Goal: Information Seeking & Learning: Learn about a topic

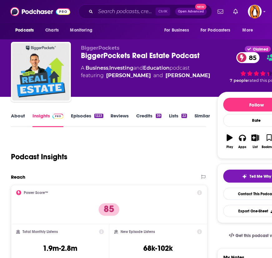
click at [19, 113] on link "About" at bounding box center [18, 120] width 14 height 14
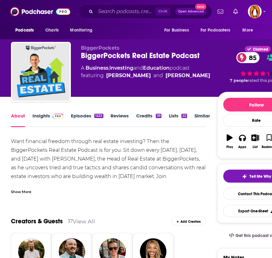
click at [21, 187] on div "Show More" at bounding box center [108, 189] width 195 height 11
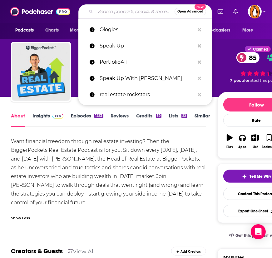
click at [114, 13] on input "Search podcasts, credits, & more..." at bounding box center [135, 12] width 79 height 10
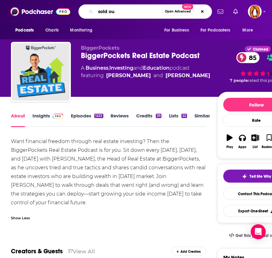
type input "sold out"
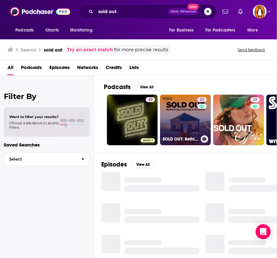
click at [188, 114] on link "52 SOLD OUT: Rethinking Housing in [GEOGRAPHIC_DATA]" at bounding box center [185, 120] width 51 height 51
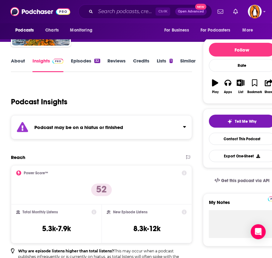
scroll to position [54, 0]
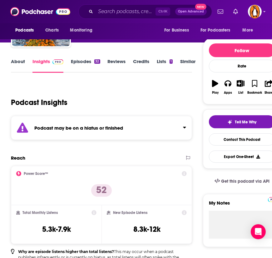
click at [22, 64] on link "About" at bounding box center [18, 65] width 14 height 14
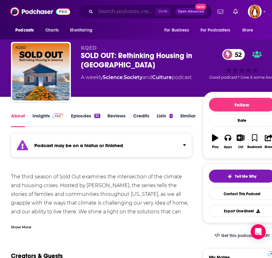
click at [115, 9] on input "Search podcasts, credits, & more..." at bounding box center [126, 12] width 60 height 10
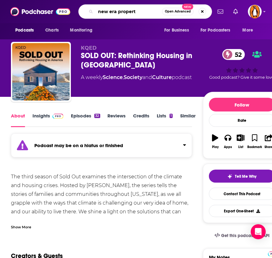
type input "new era property"
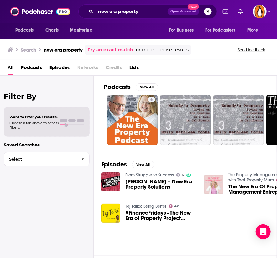
click at [41, 217] on div "Filter By Want to filter your results? Choose a tab above to access filters. Sa…" at bounding box center [47, 205] width 94 height 258
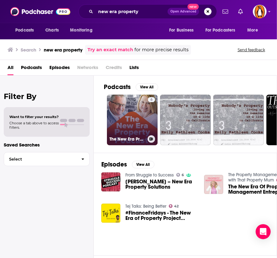
click at [128, 110] on link "6 The New Era Property Podcast" at bounding box center [132, 120] width 51 height 51
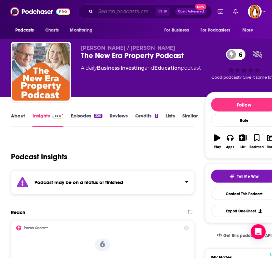
click at [126, 11] on input "Search podcasts, credits, & more..." at bounding box center [126, 12] width 60 height 10
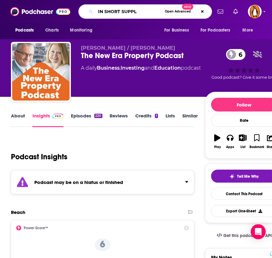
type input "IN SHORT SUPPLY"
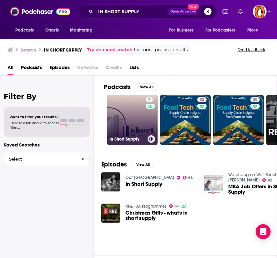
click at [129, 118] on link "7 In Short Supply" at bounding box center [132, 120] width 51 height 51
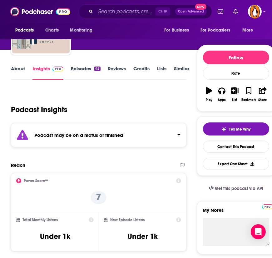
scroll to position [48, 0]
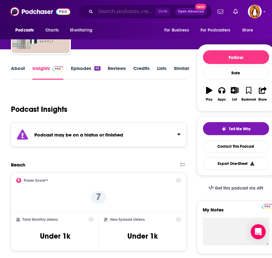
click at [129, 13] on input "Search podcasts, credits, & more..." at bounding box center [126, 12] width 60 height 10
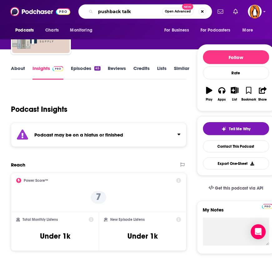
type input "pushback talks"
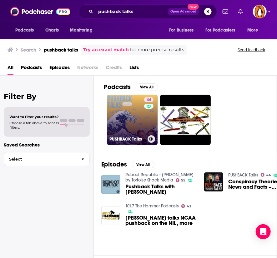
click at [123, 111] on link "44 PUSHBACK Talks" at bounding box center [132, 120] width 51 height 51
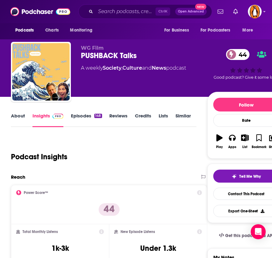
scroll to position [14, 0]
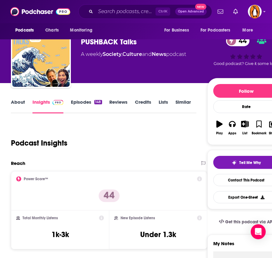
click at [20, 99] on link "About" at bounding box center [18, 106] width 14 height 14
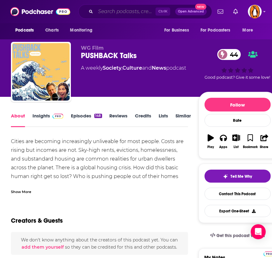
click at [124, 10] on input "Search podcasts, credits, & more..." at bounding box center [126, 12] width 60 height 10
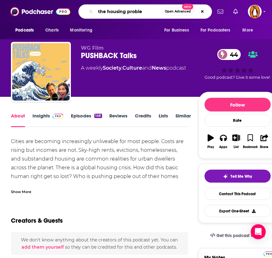
type input "the housing problem"
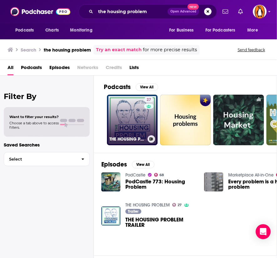
click at [129, 119] on link "27 THE HOUSING PROBLEM" at bounding box center [132, 120] width 51 height 51
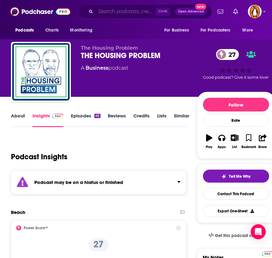
click at [138, 12] on input "Search podcasts, credits, & more..." at bounding box center [126, 12] width 60 height 10
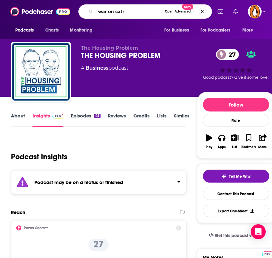
type input "war on catrs"
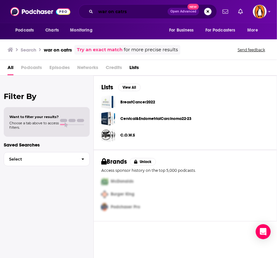
click at [121, 11] on input "war on catrs" at bounding box center [132, 12] width 72 height 10
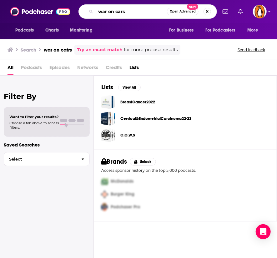
type input "war on cars"
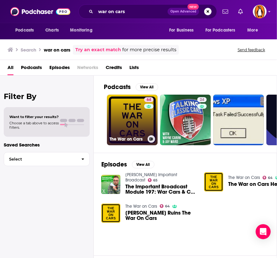
click at [132, 134] on link "64 The War on Cars" at bounding box center [132, 120] width 51 height 51
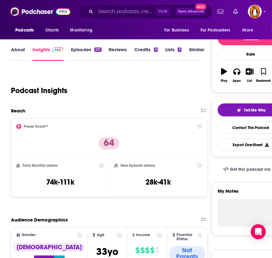
scroll to position [17, 0]
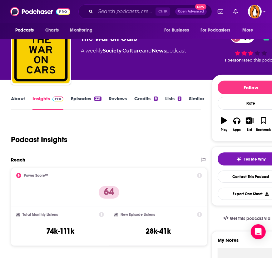
click at [17, 98] on link "About" at bounding box center [18, 103] width 14 height 14
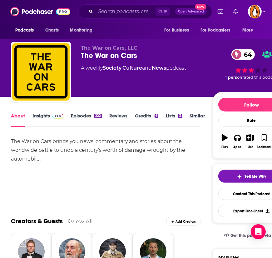
click at [45, 113] on link "Insights" at bounding box center [48, 120] width 31 height 14
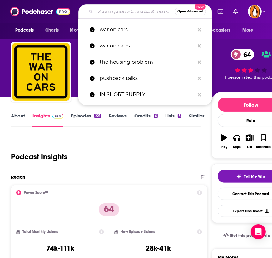
click at [124, 15] on input "Search podcasts, credits, & more..." at bounding box center [135, 12] width 79 height 10
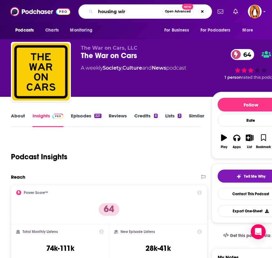
type input "housing wire"
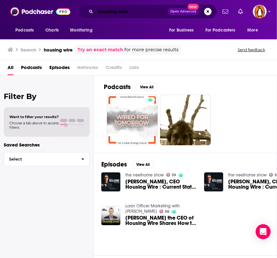
click at [119, 13] on input "housing wire" at bounding box center [132, 12] width 72 height 10
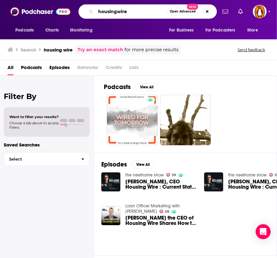
type input "housingwire"
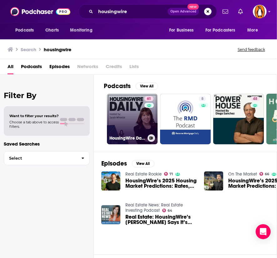
click at [136, 124] on link "61 HousingWire Daily" at bounding box center [132, 119] width 51 height 51
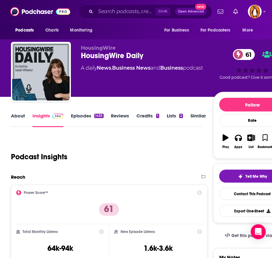
click at [20, 119] on link "About" at bounding box center [18, 120] width 14 height 14
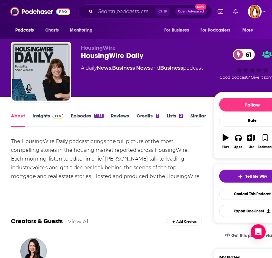
click at [50, 120] on link "Insights" at bounding box center [48, 120] width 31 height 14
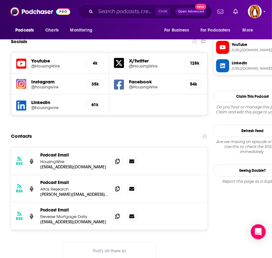
scroll to position [582, 0]
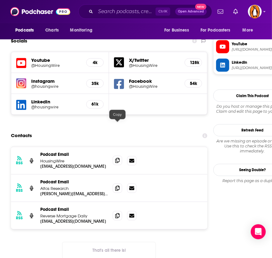
click at [119, 158] on icon at bounding box center [117, 160] width 4 height 5
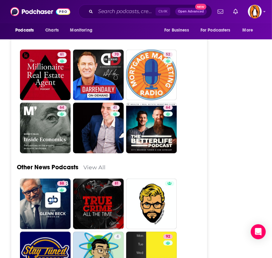
scroll to position [1705, 0]
click at [119, 17] on div "Ctrl K Open Advanced New" at bounding box center [145, 11] width 134 height 14
click at [118, 16] on input "Search podcasts, credits, & more..." at bounding box center [126, 12] width 60 height 10
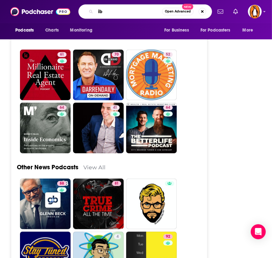
type input "i"
type input "on the market"
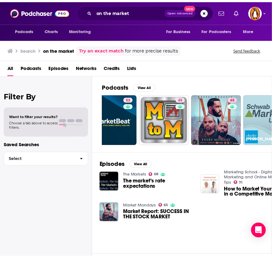
scroll to position [0, 203]
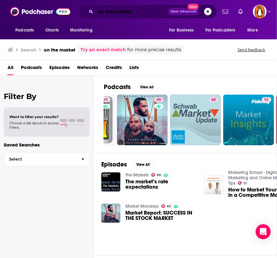
click at [130, 13] on input "on the market" at bounding box center [132, 12] width 72 height 10
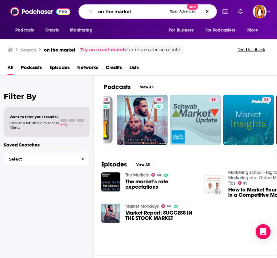
click at [130, 13] on input "on the market" at bounding box center [131, 12] width 71 height 10
type input "power house"
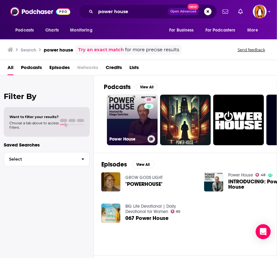
click at [131, 120] on link "48 Power House" at bounding box center [132, 120] width 51 height 51
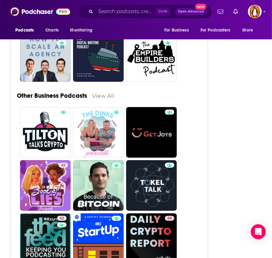
scroll to position [1601, 0]
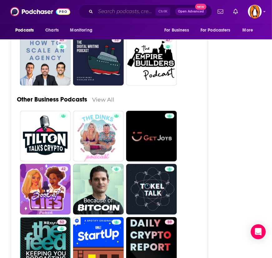
click at [129, 11] on input "Search podcasts, credits, & more..." at bounding box center [126, 12] width 60 height 10
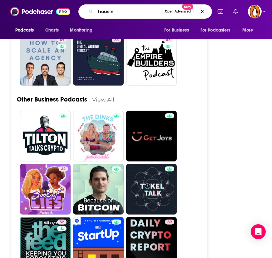
type input "housing"
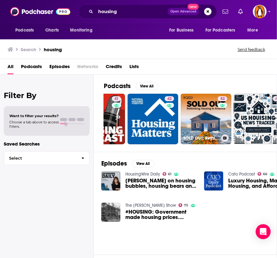
scroll to position [0, 312]
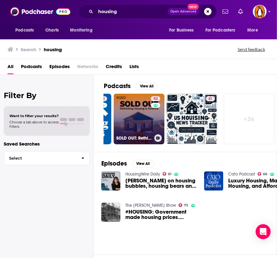
click at [143, 120] on link "52 SOLD OUT: Rethinking Housing in [GEOGRAPHIC_DATA]" at bounding box center [139, 119] width 51 height 51
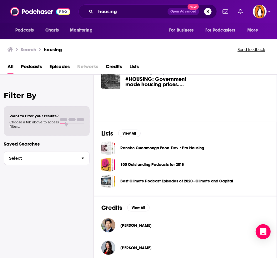
scroll to position [133, 0]
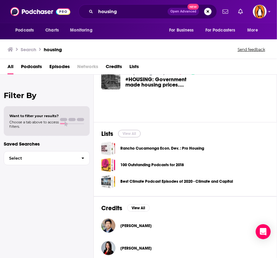
click at [131, 132] on button "View All" at bounding box center [129, 134] width 23 height 8
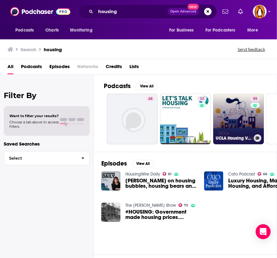
click at [238, 118] on link "55 UCLA Housing Voice" at bounding box center [238, 119] width 51 height 51
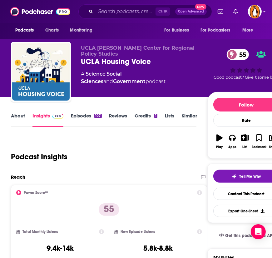
click at [18, 116] on link "About" at bounding box center [18, 120] width 14 height 14
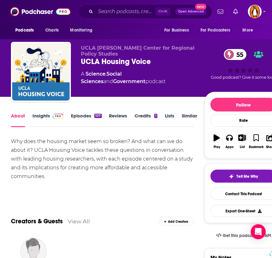
click at [42, 115] on link "Insights" at bounding box center [48, 120] width 31 height 14
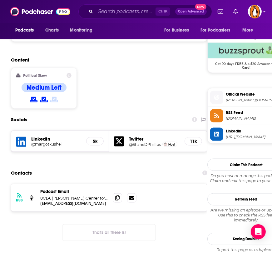
scroll to position [498, 0]
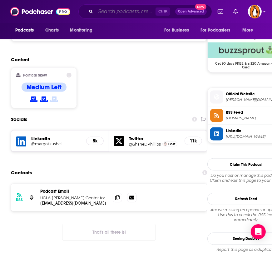
click at [113, 13] on input "Search podcasts, credits, & more..." at bounding box center [126, 12] width 60 height 10
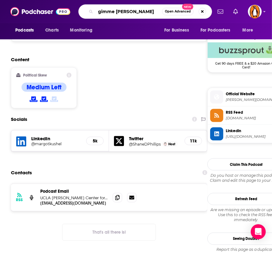
type input "gimme shelter"
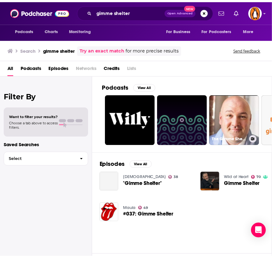
scroll to position [0, 73]
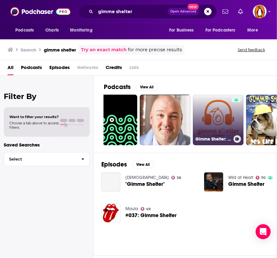
click at [211, 113] on link "Gimme Shelter: The [US_STATE] Housing Crisis Podcast" at bounding box center [218, 120] width 51 height 51
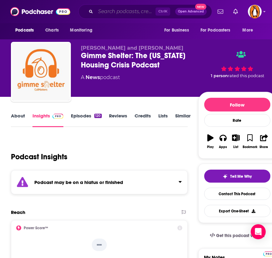
click at [109, 9] on input "Search podcasts, credits, & more..." at bounding box center [126, 12] width 60 height 10
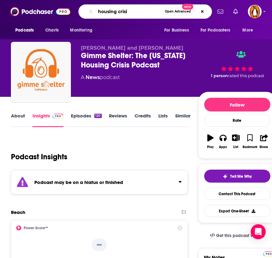
type input "housing crisis"
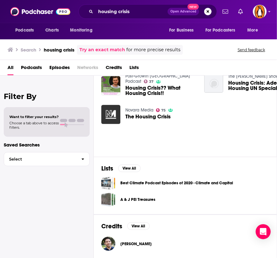
scroll to position [150, 0]
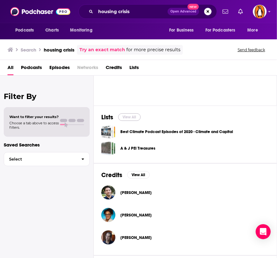
click at [131, 115] on button "View All" at bounding box center [129, 118] width 23 height 8
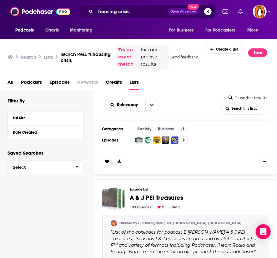
scroll to position [153, 0]
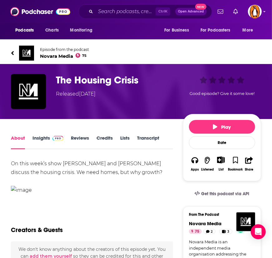
click at [58, 59] on link "Episode from the podcast Novara Media 75" at bounding box center [136, 53] width 250 height 15
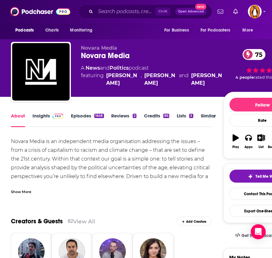
click at [23, 192] on div "Show More" at bounding box center [21, 192] width 20 height 6
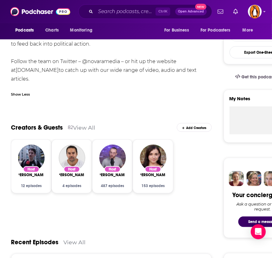
scroll to position [159, 0]
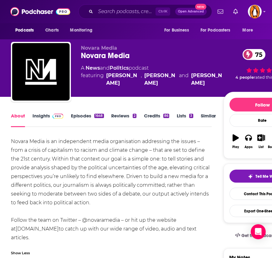
click at [39, 117] on link "Insights" at bounding box center [48, 120] width 31 height 14
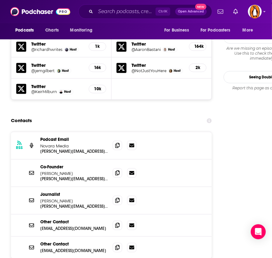
scroll to position [675, 0]
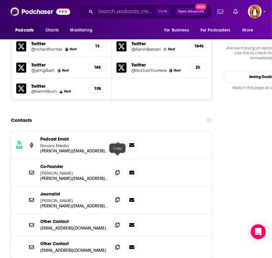
click at [119, 198] on icon at bounding box center [117, 200] width 4 height 5
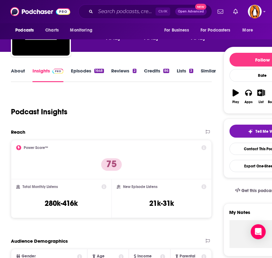
scroll to position [0, 0]
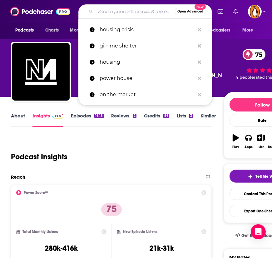
click at [124, 9] on input "Search podcasts, credits, & more..." at bounding box center [135, 12] width 79 height 10
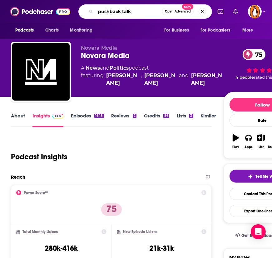
type input "pushback talks"
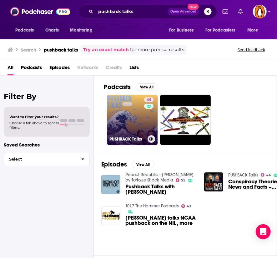
click at [131, 113] on link "44 PUSHBACK Talks" at bounding box center [132, 120] width 51 height 51
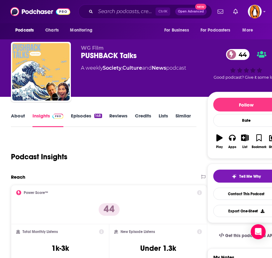
click at [19, 117] on link "About" at bounding box center [18, 120] width 14 height 14
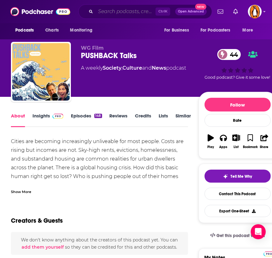
click at [121, 13] on input "Search podcasts, credits, & more..." at bounding box center [126, 12] width 60 height 10
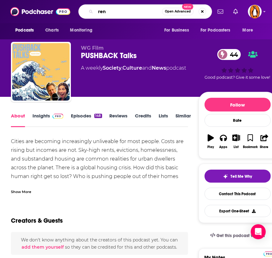
type input "rent"
